Goal: Information Seeking & Learning: Learn about a topic

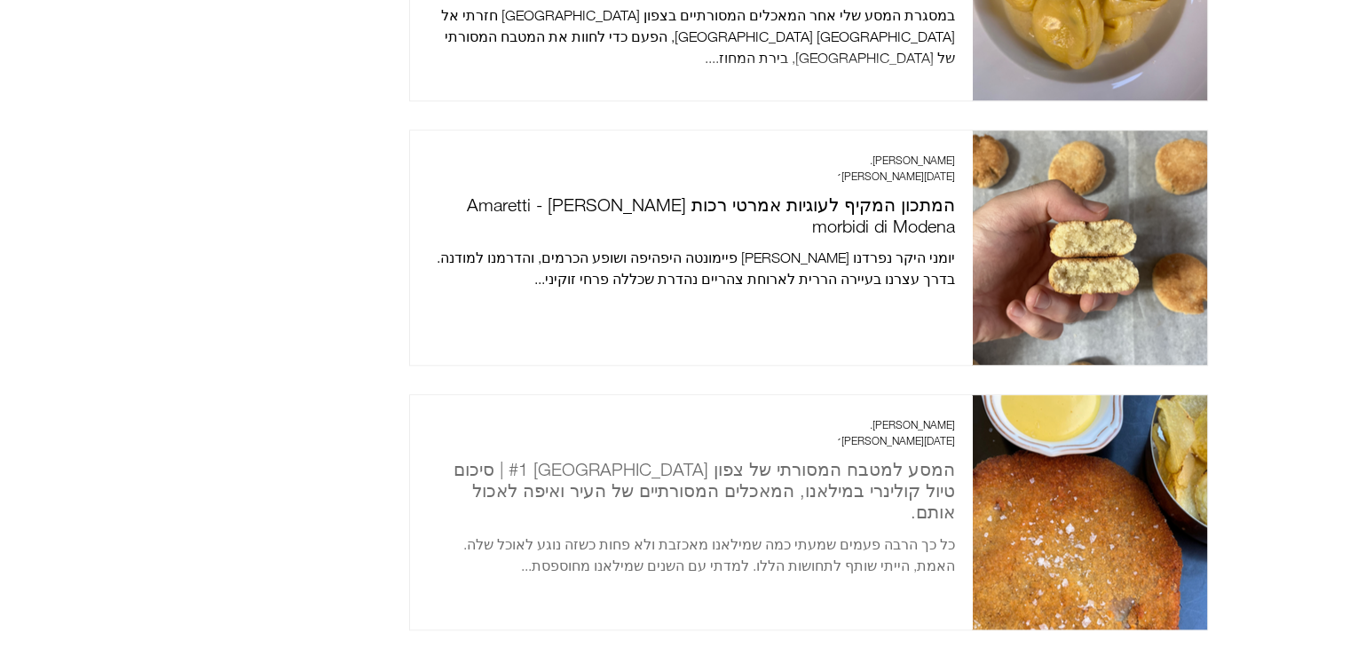
scroll to position [2028, 0]
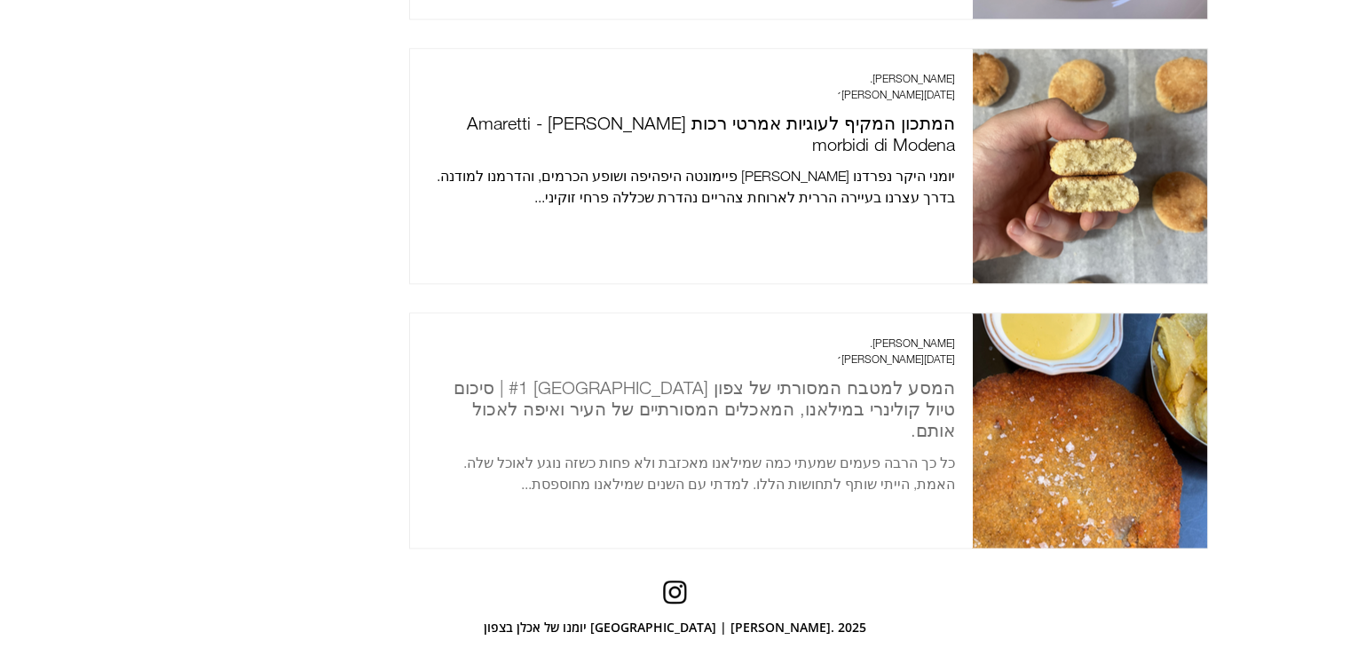
click at [831, 379] on h2 "המסע למטבח המסורתי של צפון [GEOGRAPHIC_DATA] #1 | סיכום טיול קולינרי במילאנו, ה…" at bounding box center [691, 409] width 527 height 64
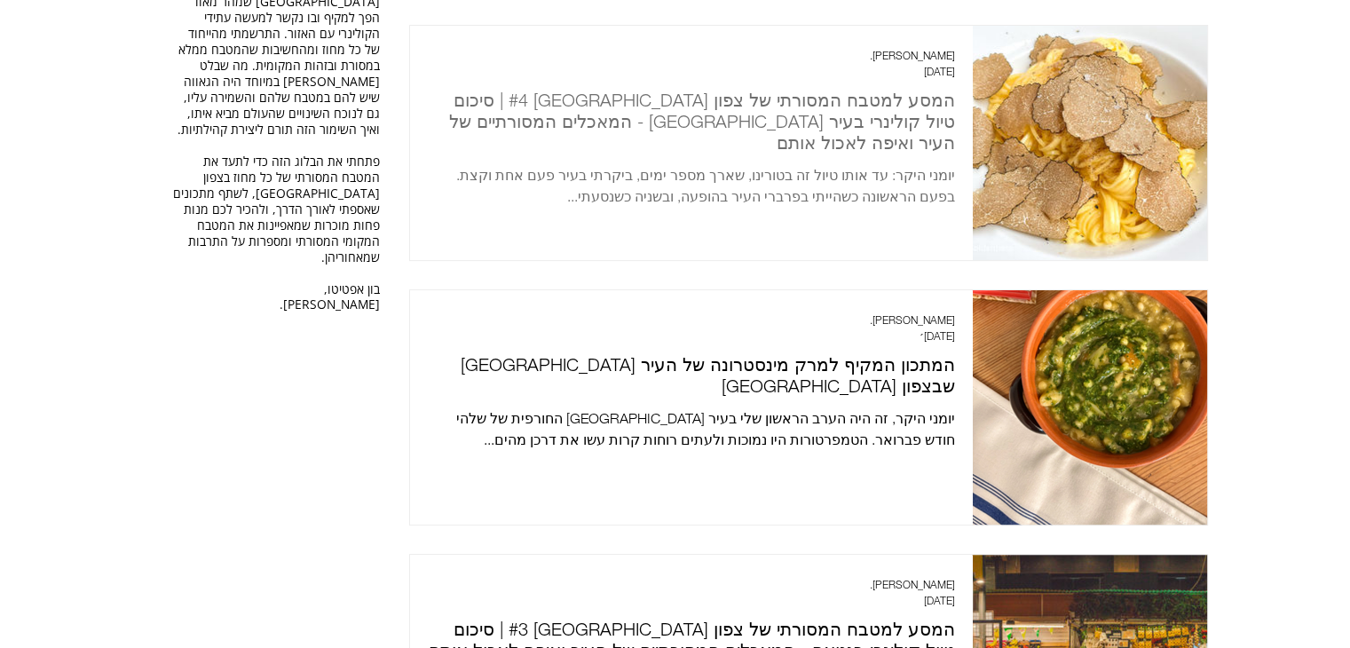
scroll to position [465, 0]
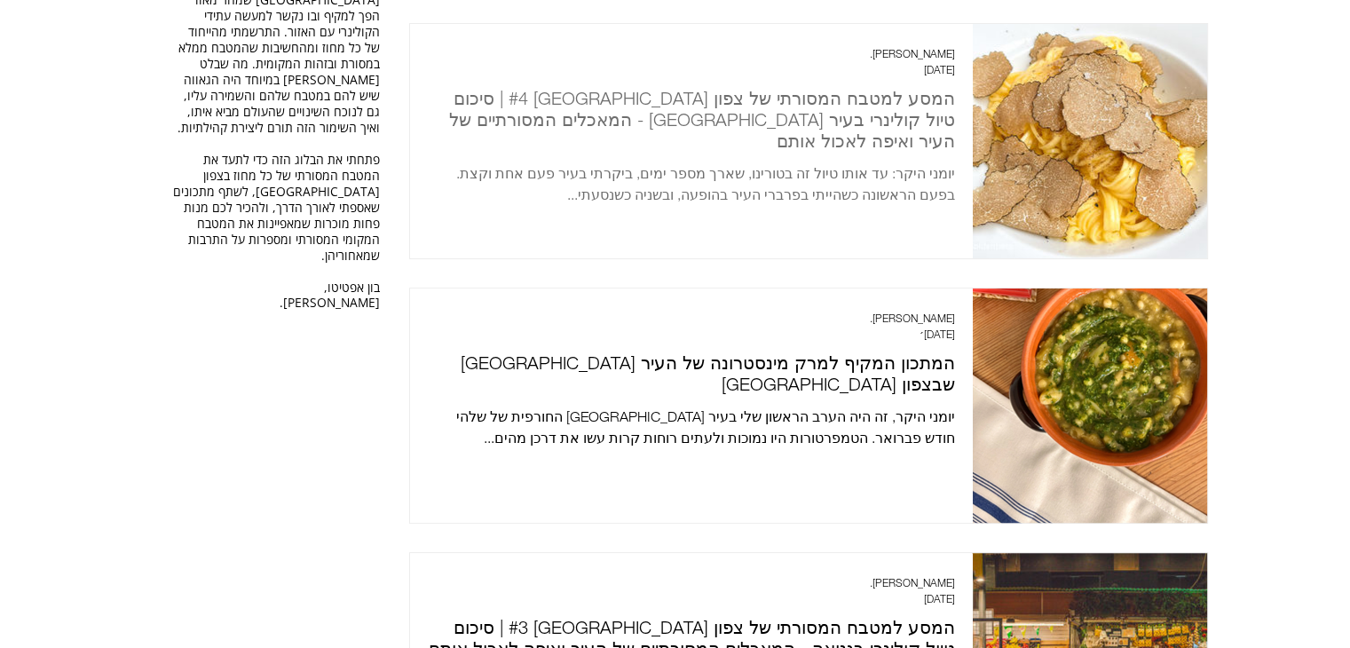
click at [795, 112] on h2 "המסע למטבח המסורתי של צפון [GEOGRAPHIC_DATA] #4 | סיכום טיול קולינרי בעיר [GEOG…" at bounding box center [691, 120] width 527 height 64
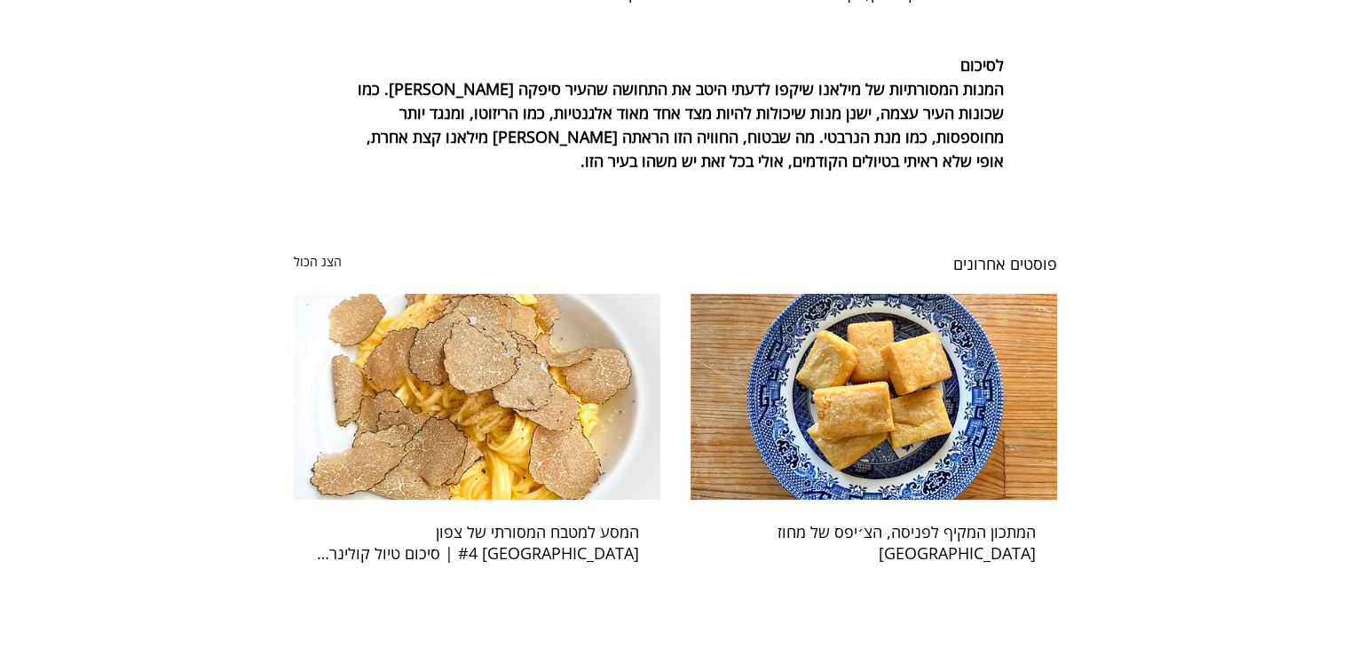
scroll to position [9763, 0]
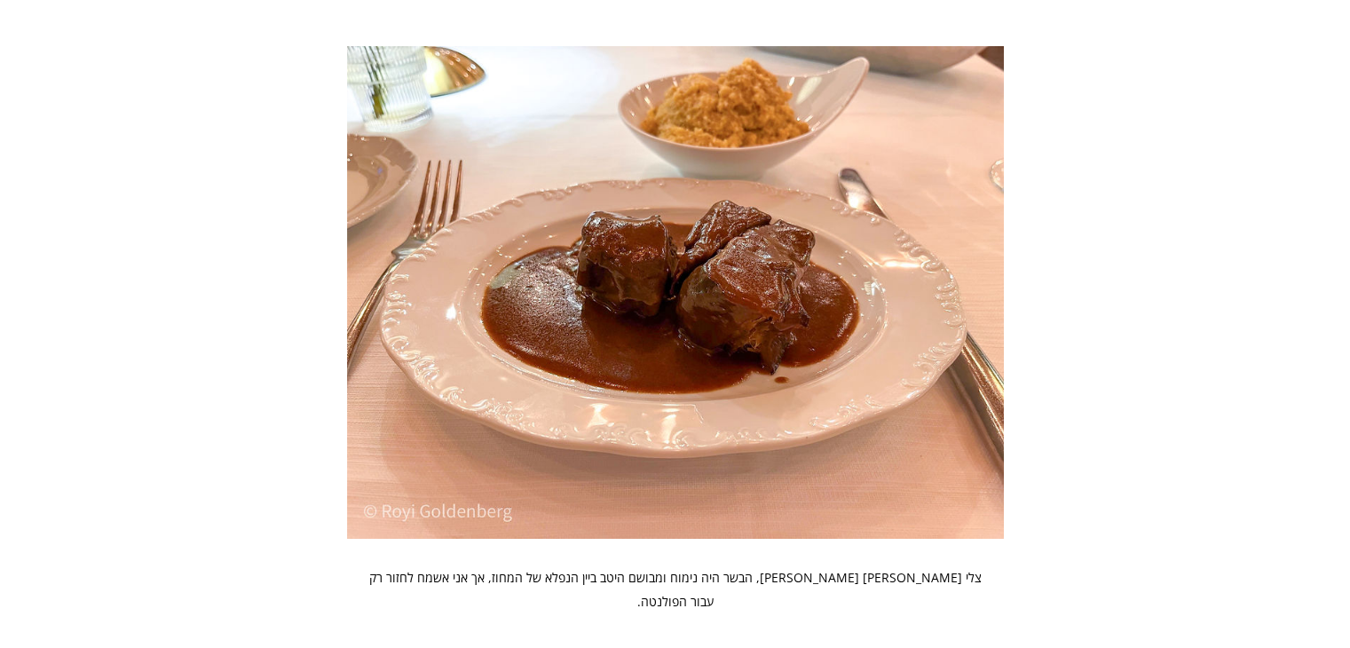
scroll to position [5074, 0]
